Goal: Submit feedback/report problem

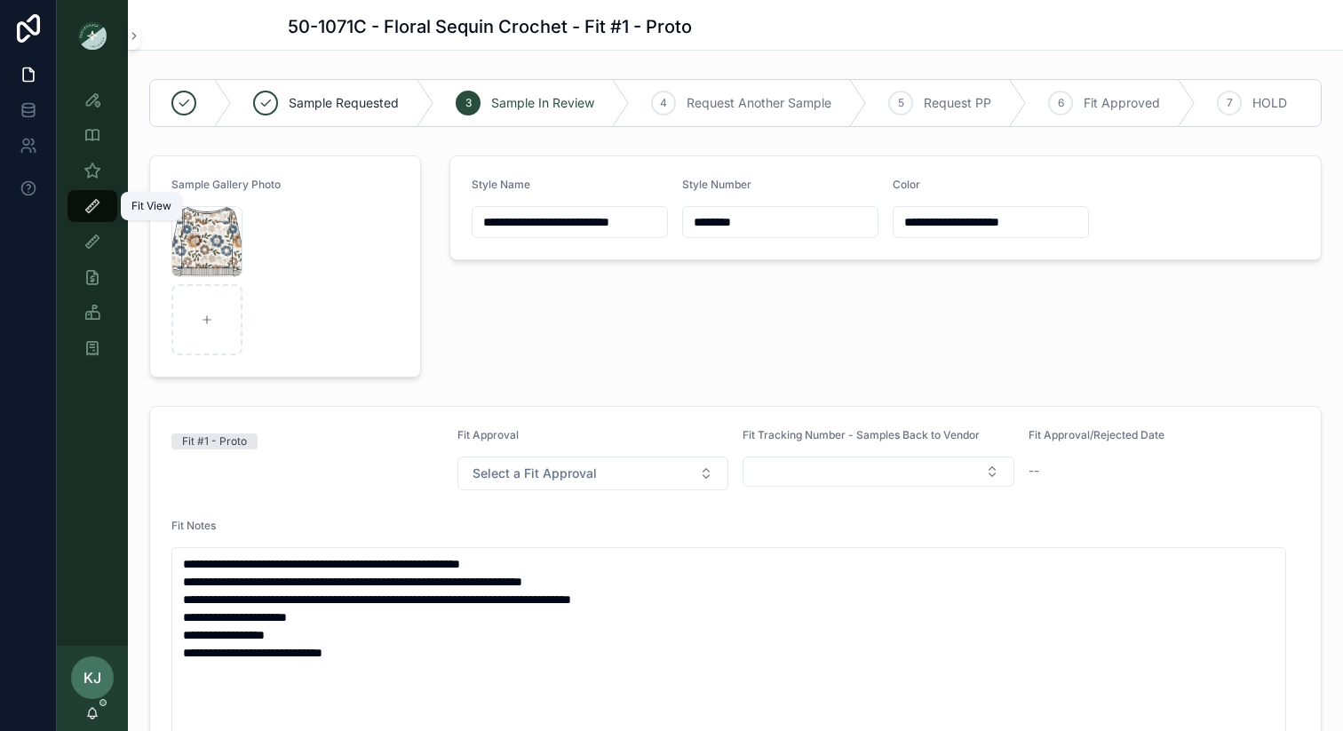
click at [88, 204] on icon "scrollable content" at bounding box center [92, 206] width 18 height 18
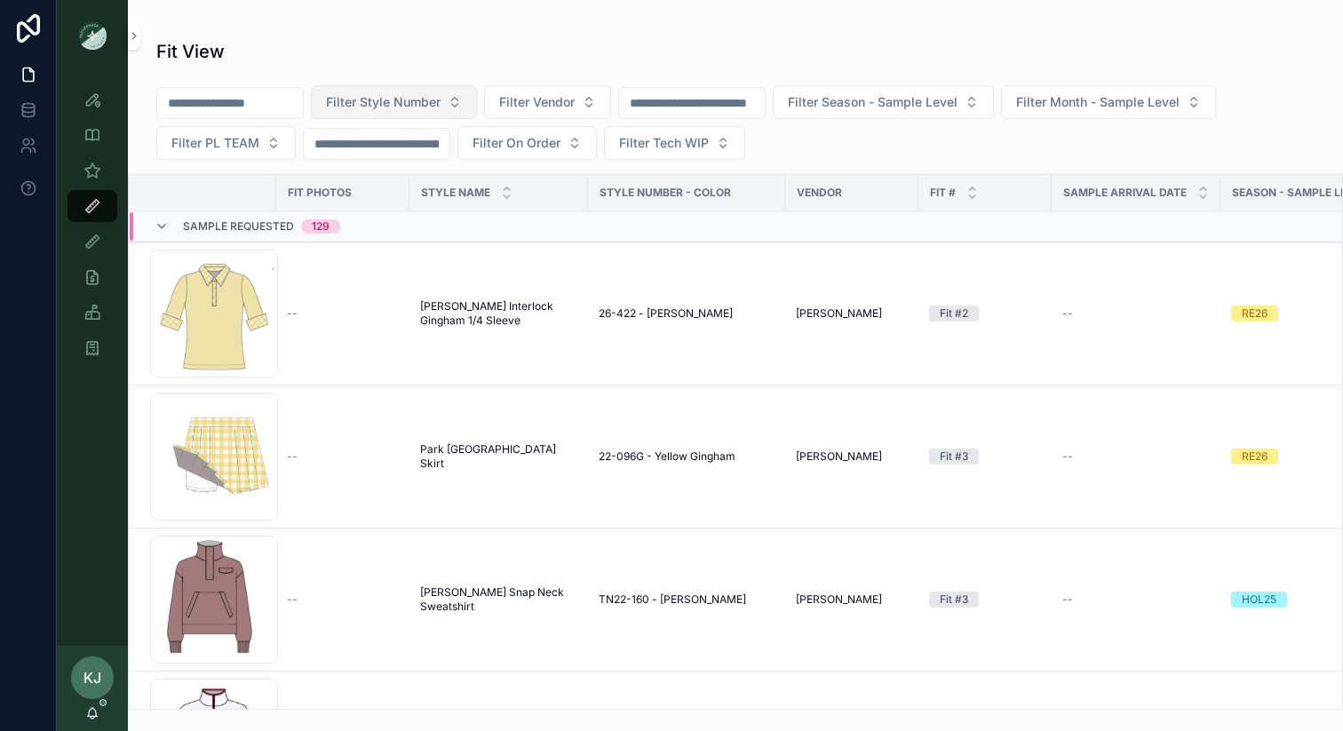
click at [383, 102] on span "Filter Style Number" at bounding box center [383, 102] width 115 height 18
type input "******"
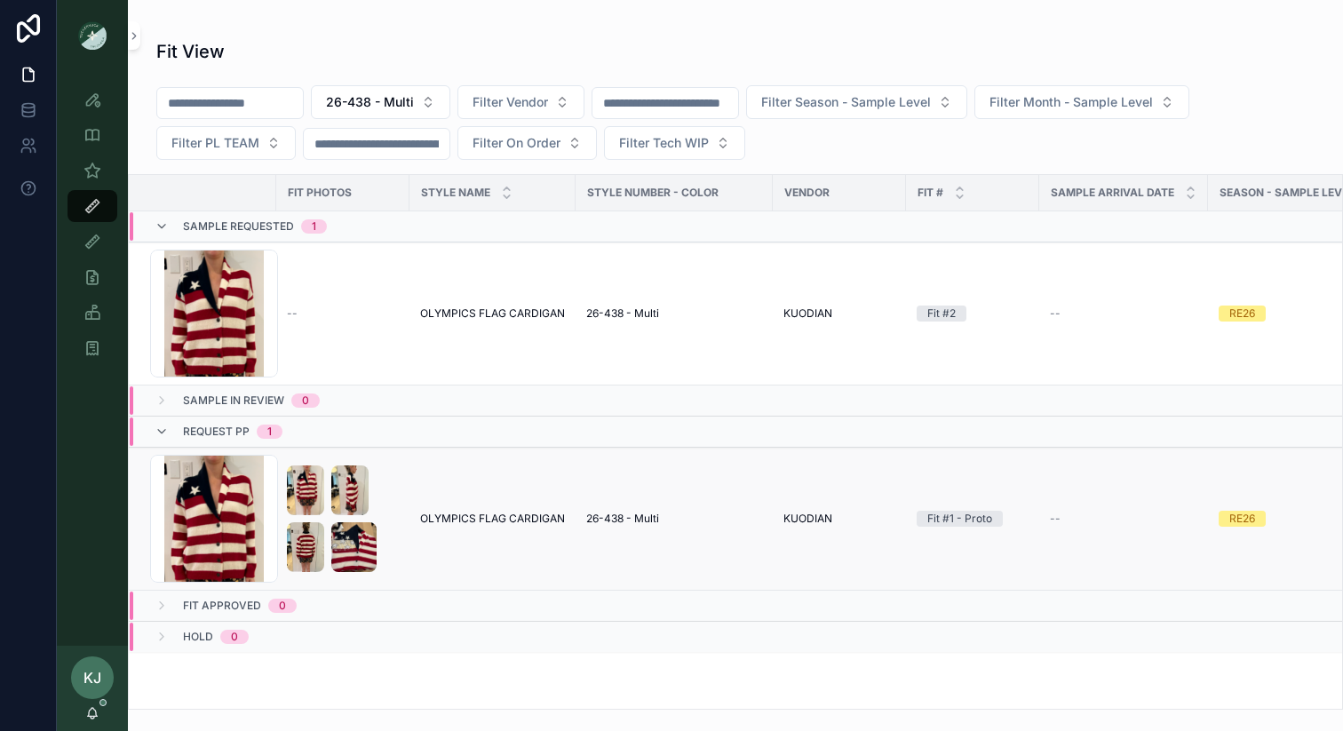
click at [488, 527] on td "OLYMPICS FLAG CARDIGAN OLYMPICS FLAG CARDIGAN" at bounding box center [492, 519] width 166 height 143
click at [401, 494] on td "scrollable content" at bounding box center [342, 519] width 133 height 143
click at [241, 510] on div "Screenshot-2025-08-11-112932 .png" at bounding box center [214, 519] width 128 height 128
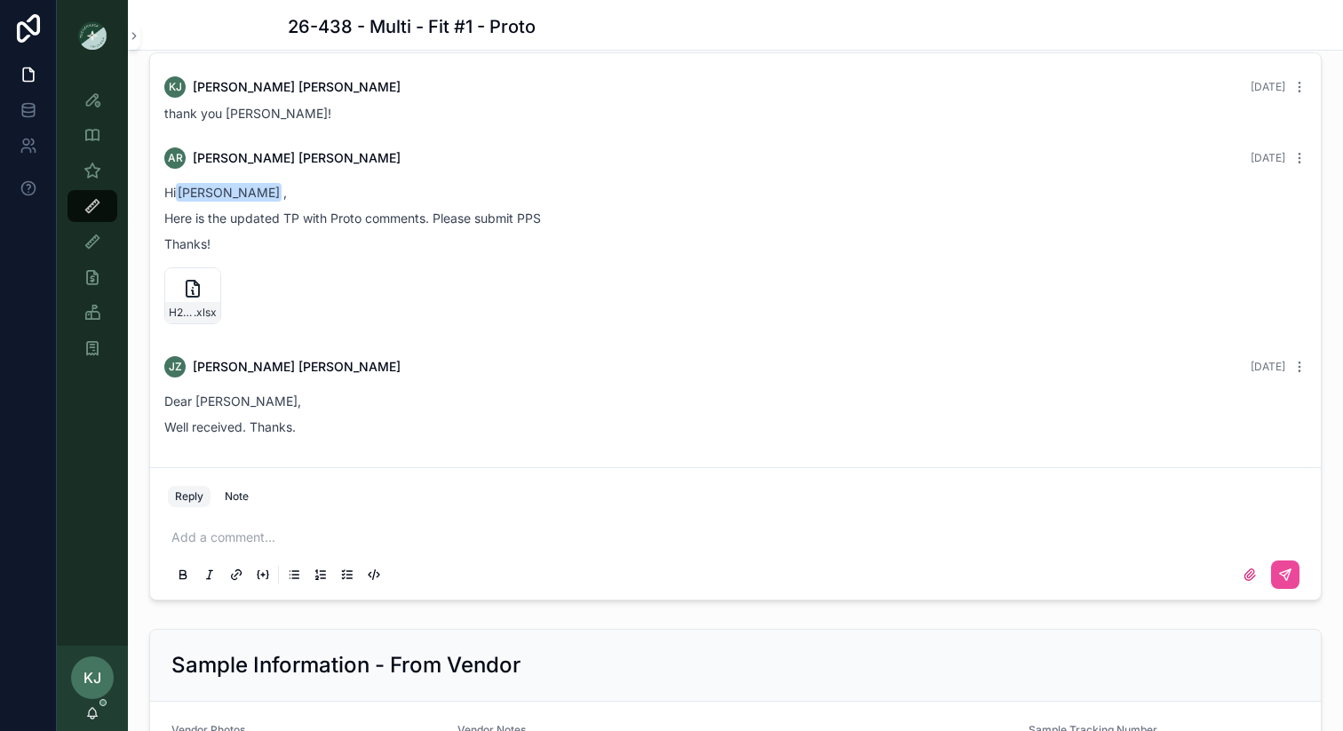
scroll to position [1816, 0]
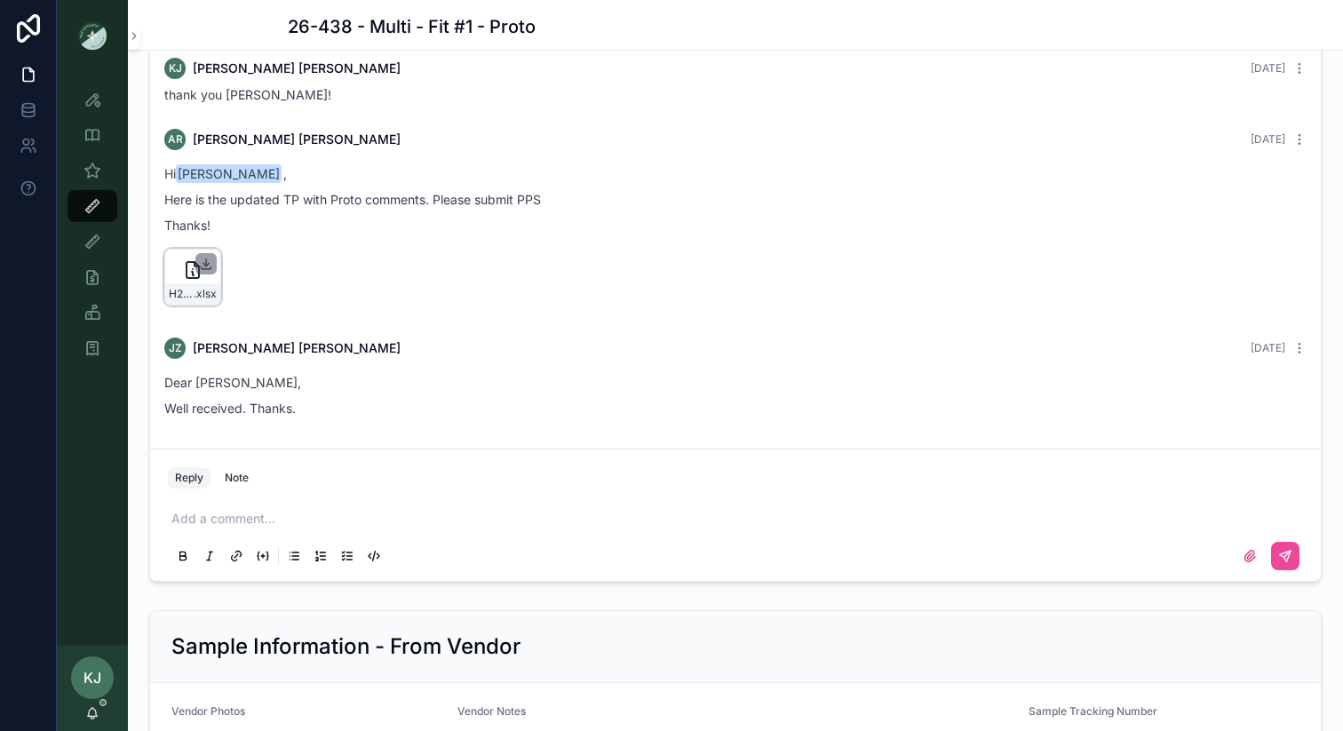
click at [203, 264] on icon "scrollable content" at bounding box center [206, 264] width 14 height 14
click at [207, 516] on p "scrollable content" at bounding box center [738, 519] width 1135 height 18
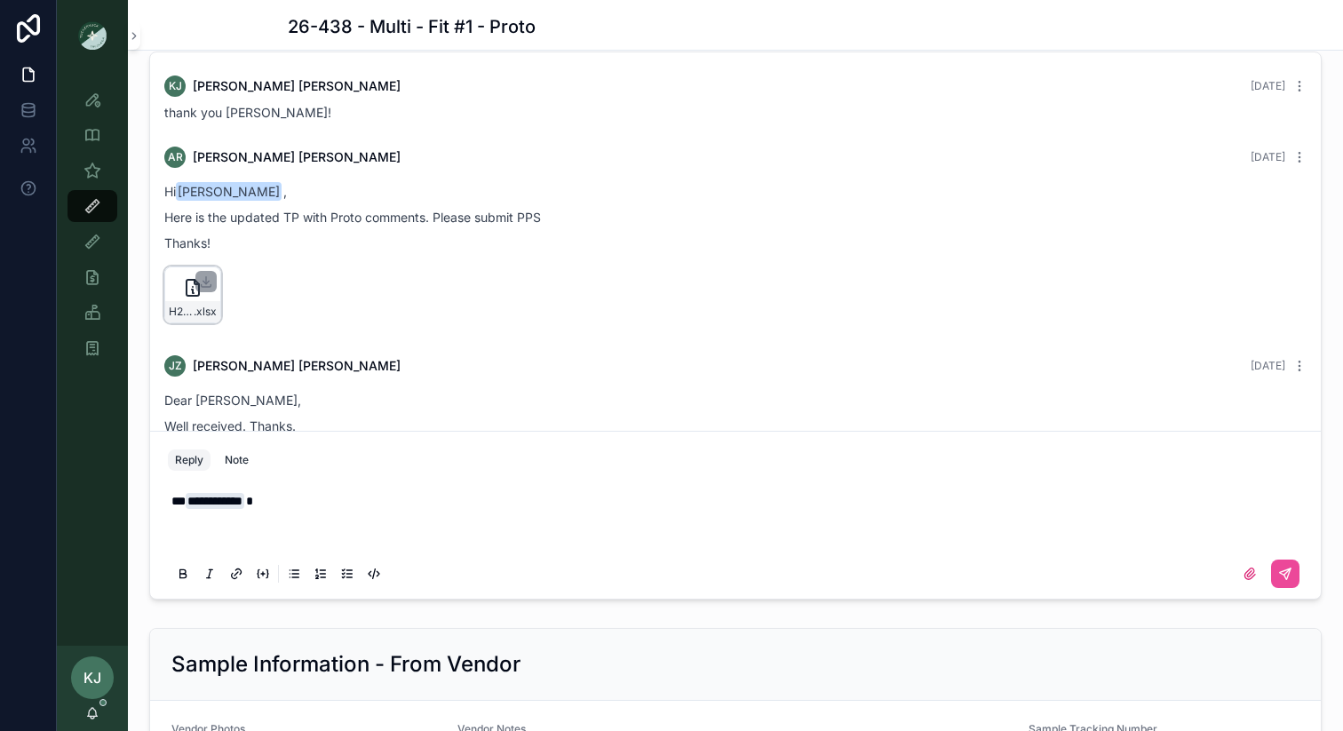
scroll to position [1781, 0]
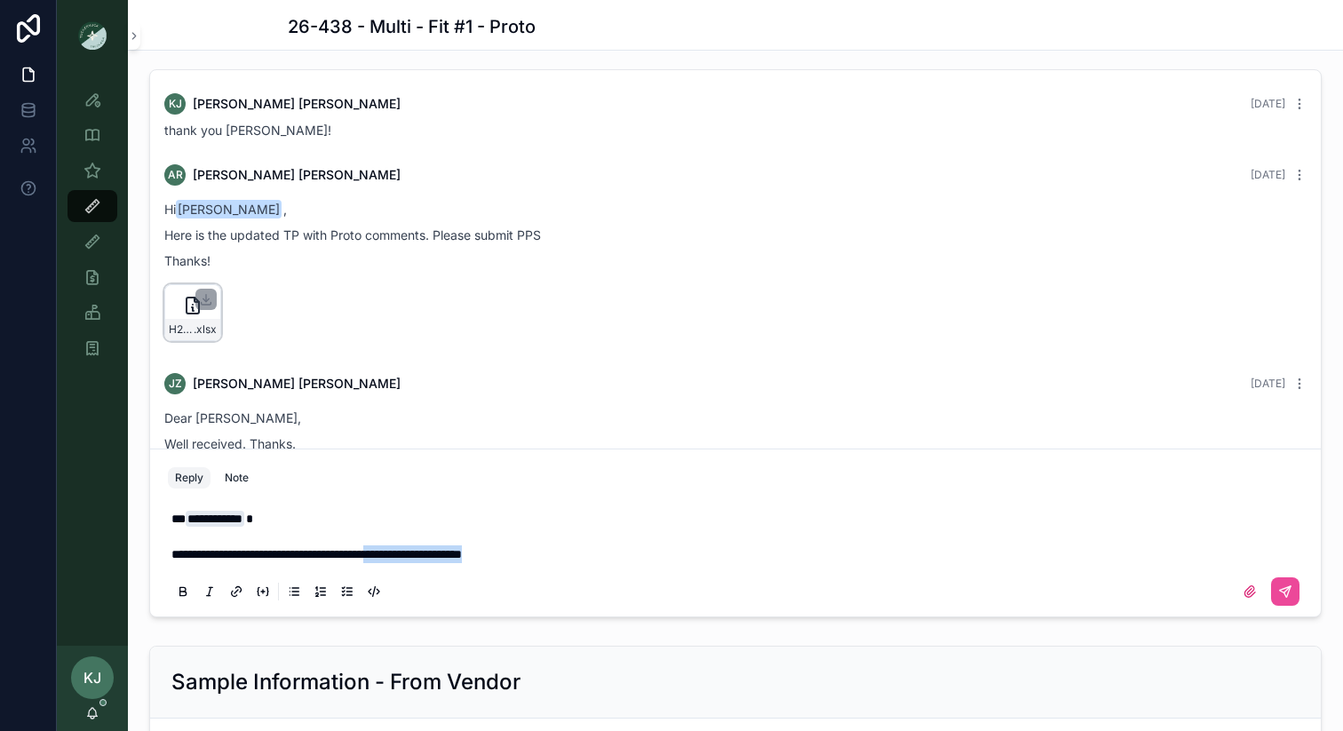
drag, startPoint x: 590, startPoint y: 559, endPoint x: 438, endPoint y: 559, distance: 151.9
click at [438, 559] on p "**********" at bounding box center [738, 554] width 1135 height 18
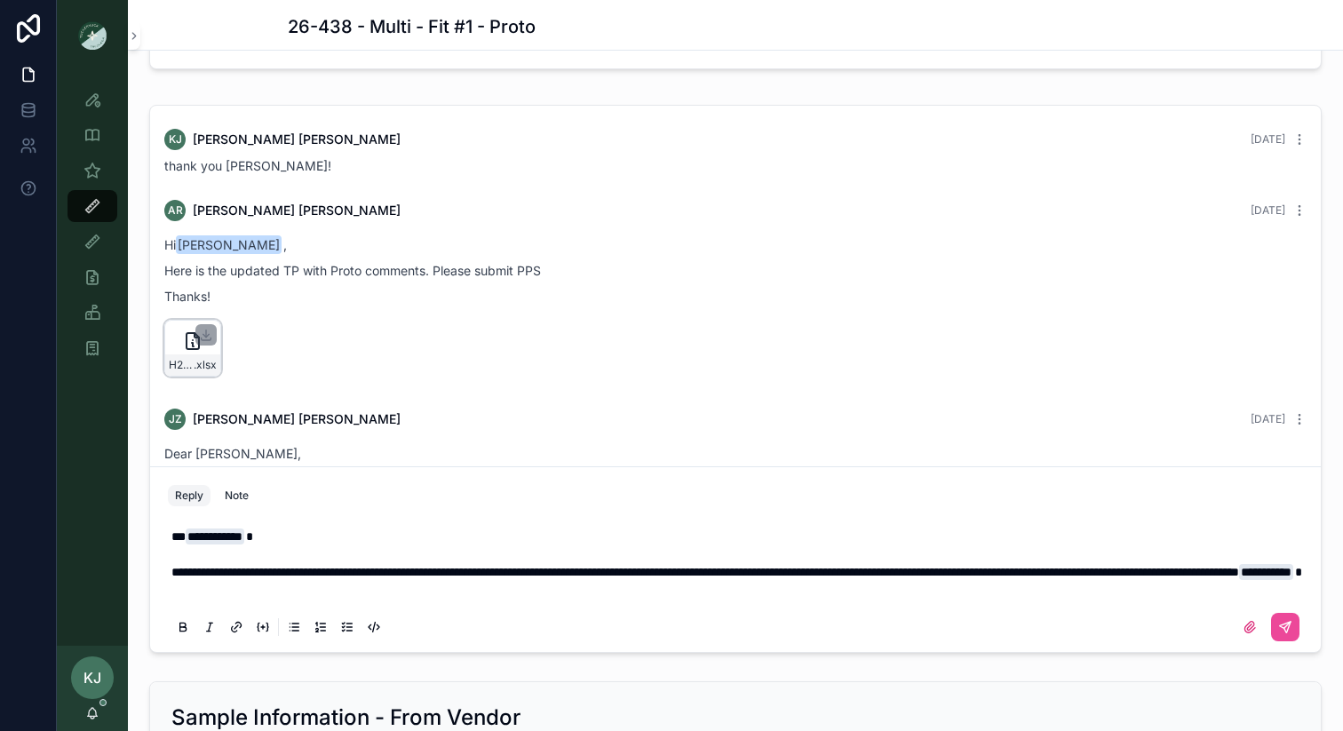
scroll to position [1763, 0]
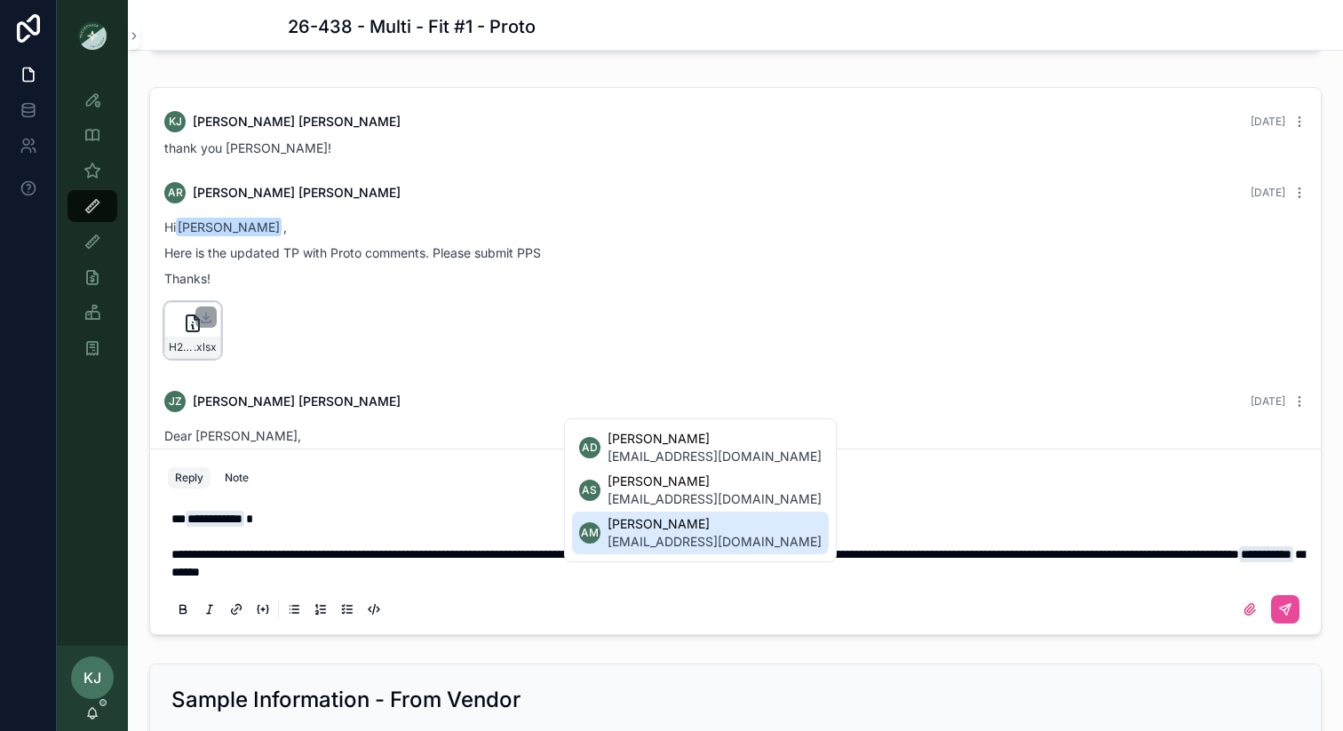
click at [655, 540] on span "[EMAIL_ADDRESS][DOMAIN_NAME]" at bounding box center [714, 542] width 214 height 18
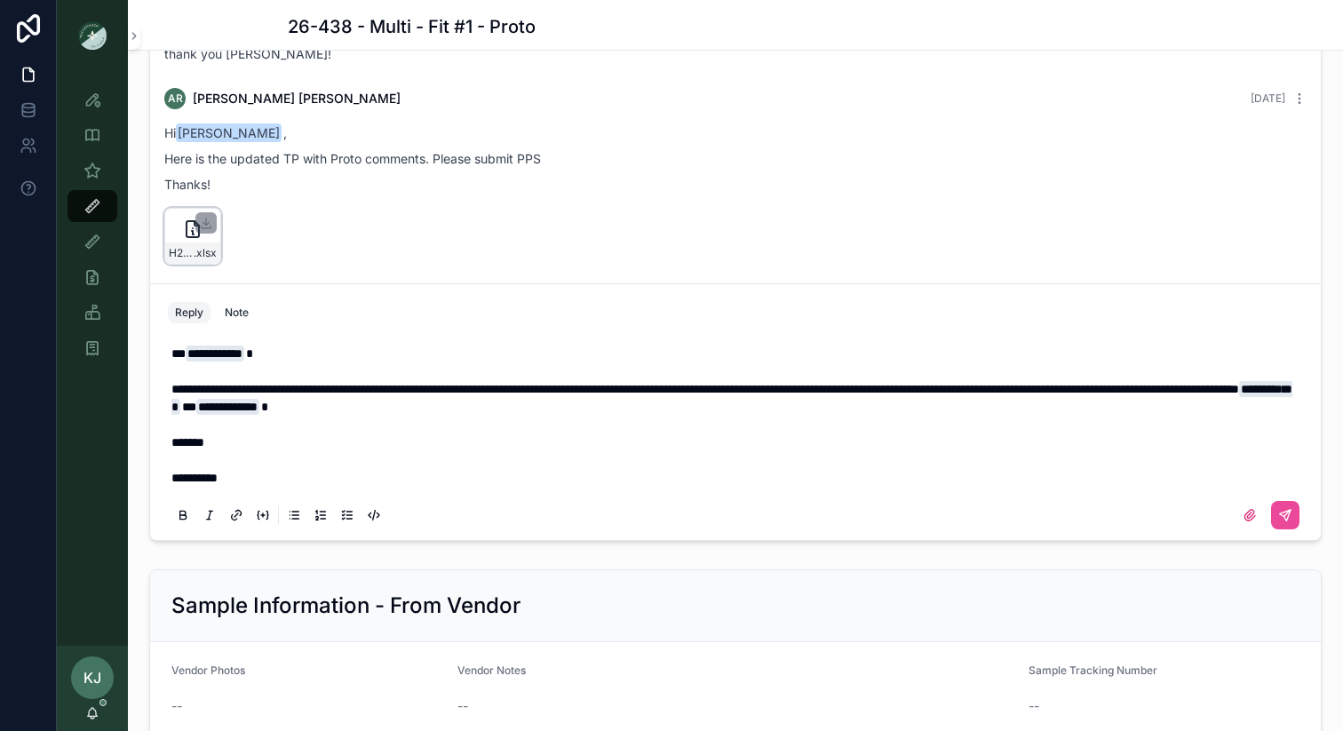
scroll to position [1862, 0]
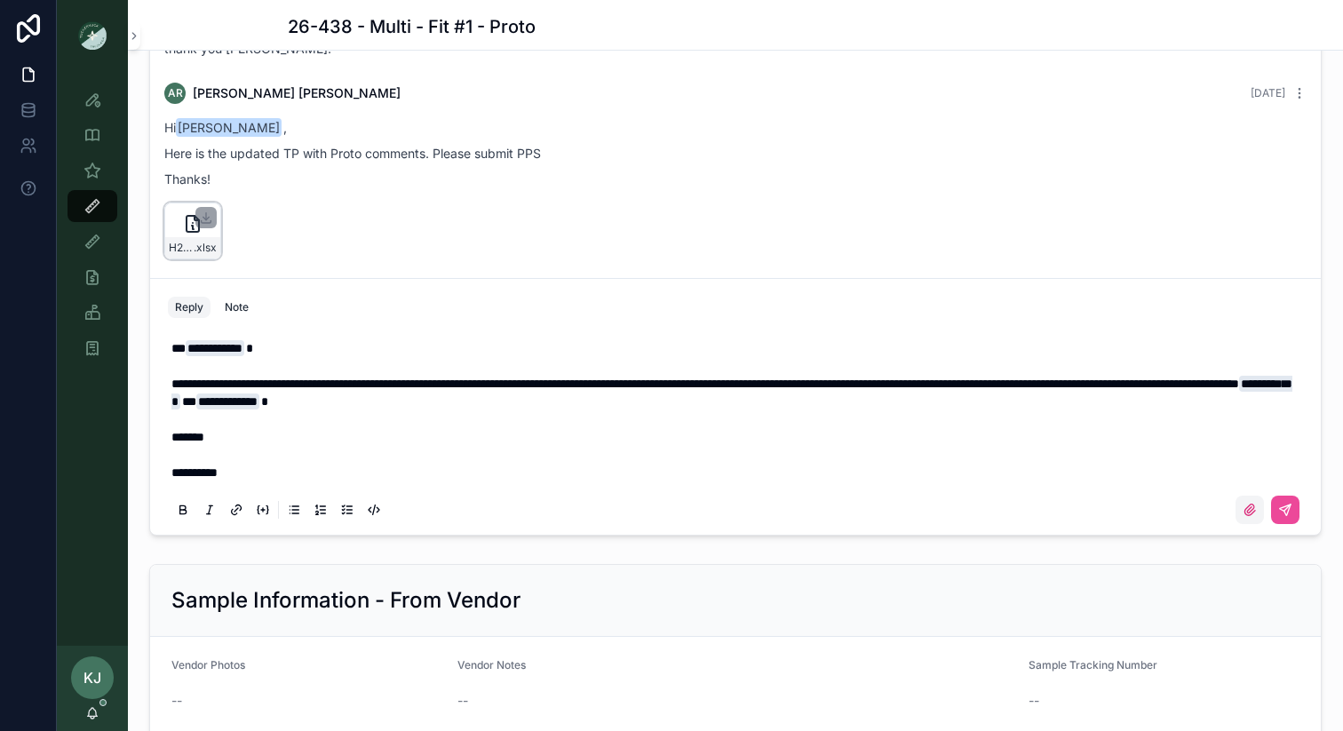
click at [1242, 510] on icon "scrollable content" at bounding box center [1249, 510] width 14 height 14
click at [0, 0] on input "scrollable content" at bounding box center [0, 0] width 0 height 0
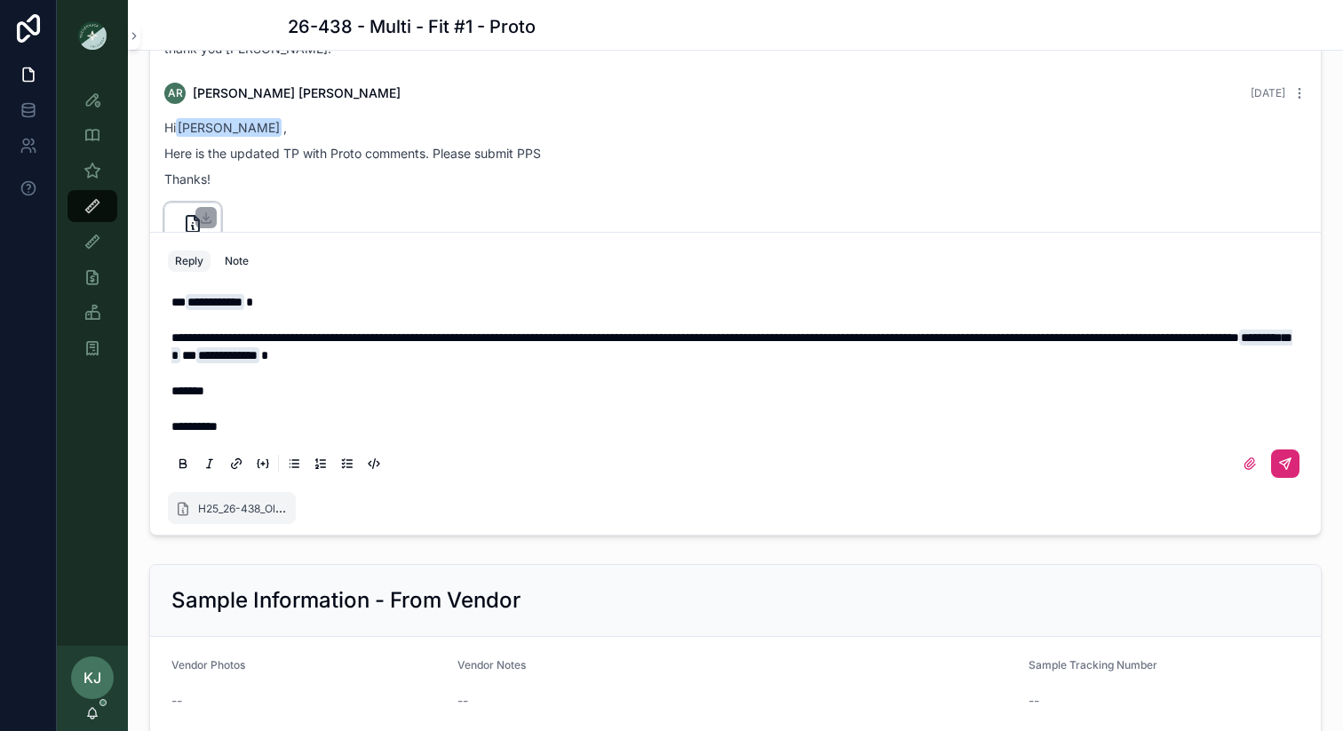
click at [1278, 467] on icon "scrollable content" at bounding box center [1285, 463] width 14 height 14
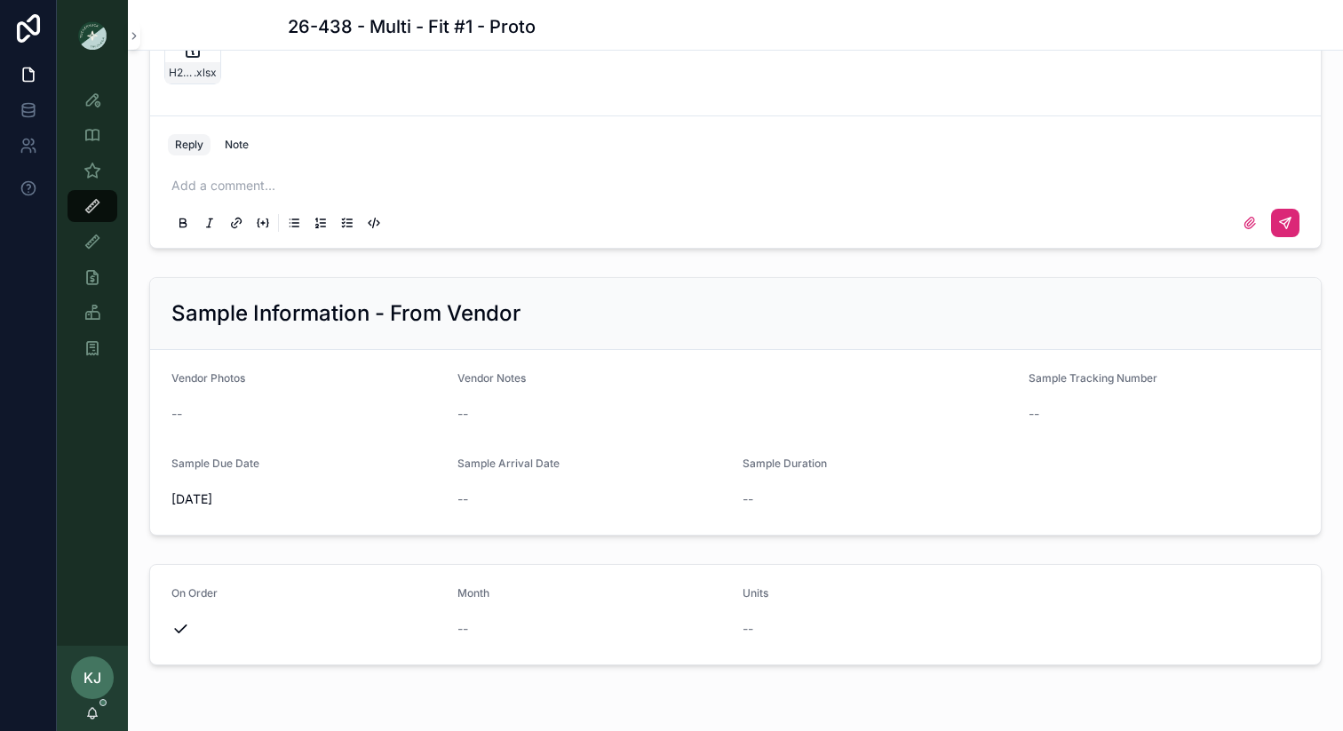
scroll to position [2204, 0]
